Goal: Information Seeking & Learning: Learn about a topic

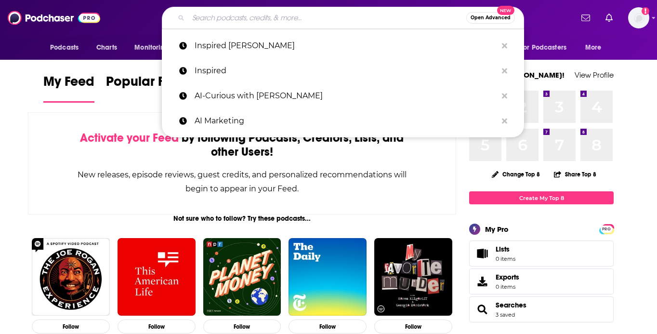
click at [229, 17] on input "Search podcasts, credits, & more..." at bounding box center [327, 17] width 278 height 15
paste input "[PERSON_NAME]"
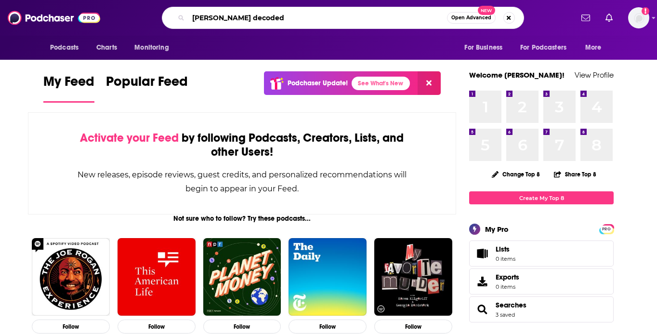
type input "[PERSON_NAME] decoded"
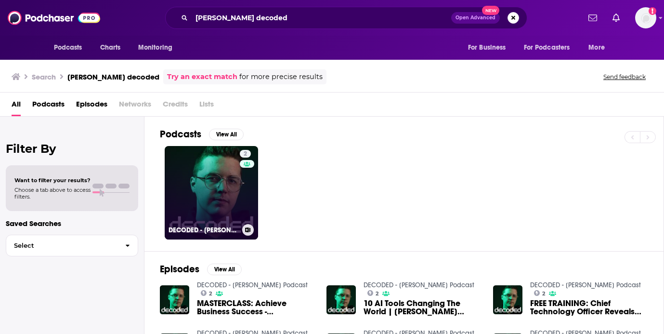
click at [226, 187] on link "2 DECODED - [PERSON_NAME] Podcast" at bounding box center [211, 192] width 93 height 93
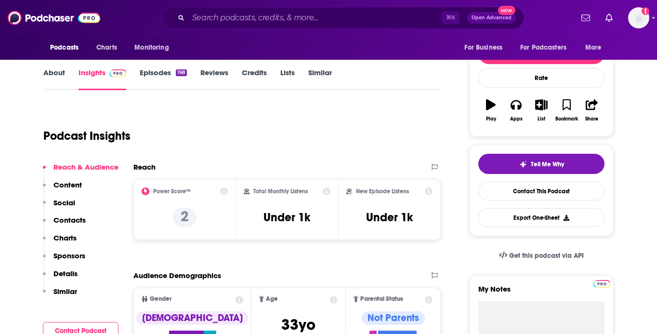
scroll to position [169, 0]
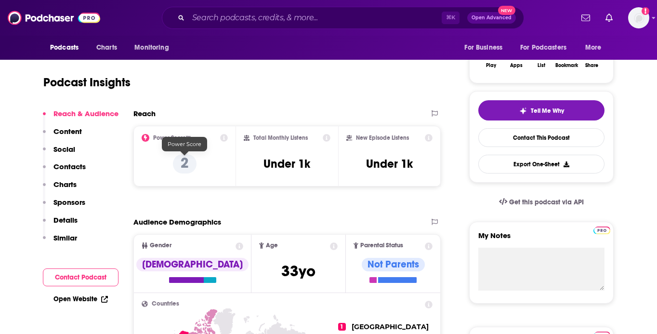
click at [186, 166] on p "2" at bounding box center [185, 163] width 24 height 19
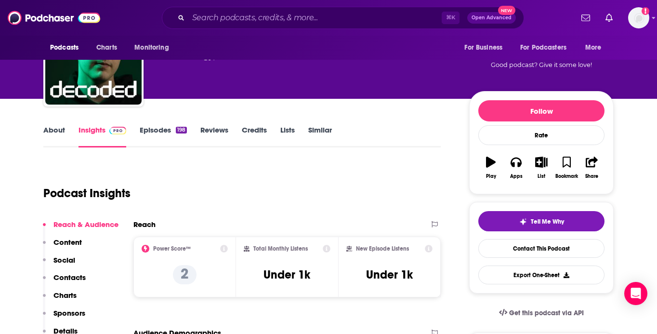
scroll to position [116, 0]
